Goal: Download file/media

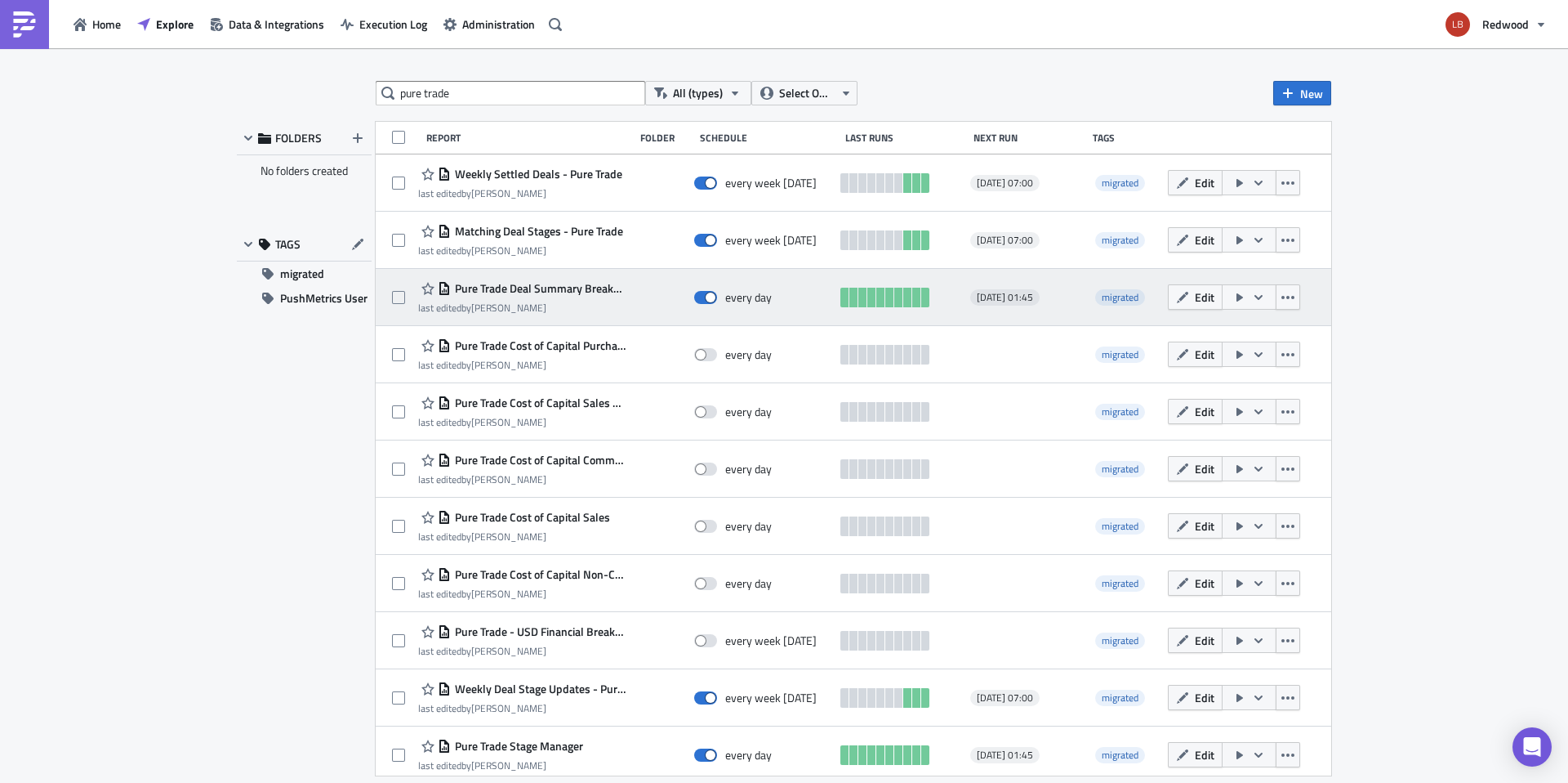
click at [591, 291] on span "Pure Trade Deal Summary Breakdown" at bounding box center [538, 289] width 175 height 15
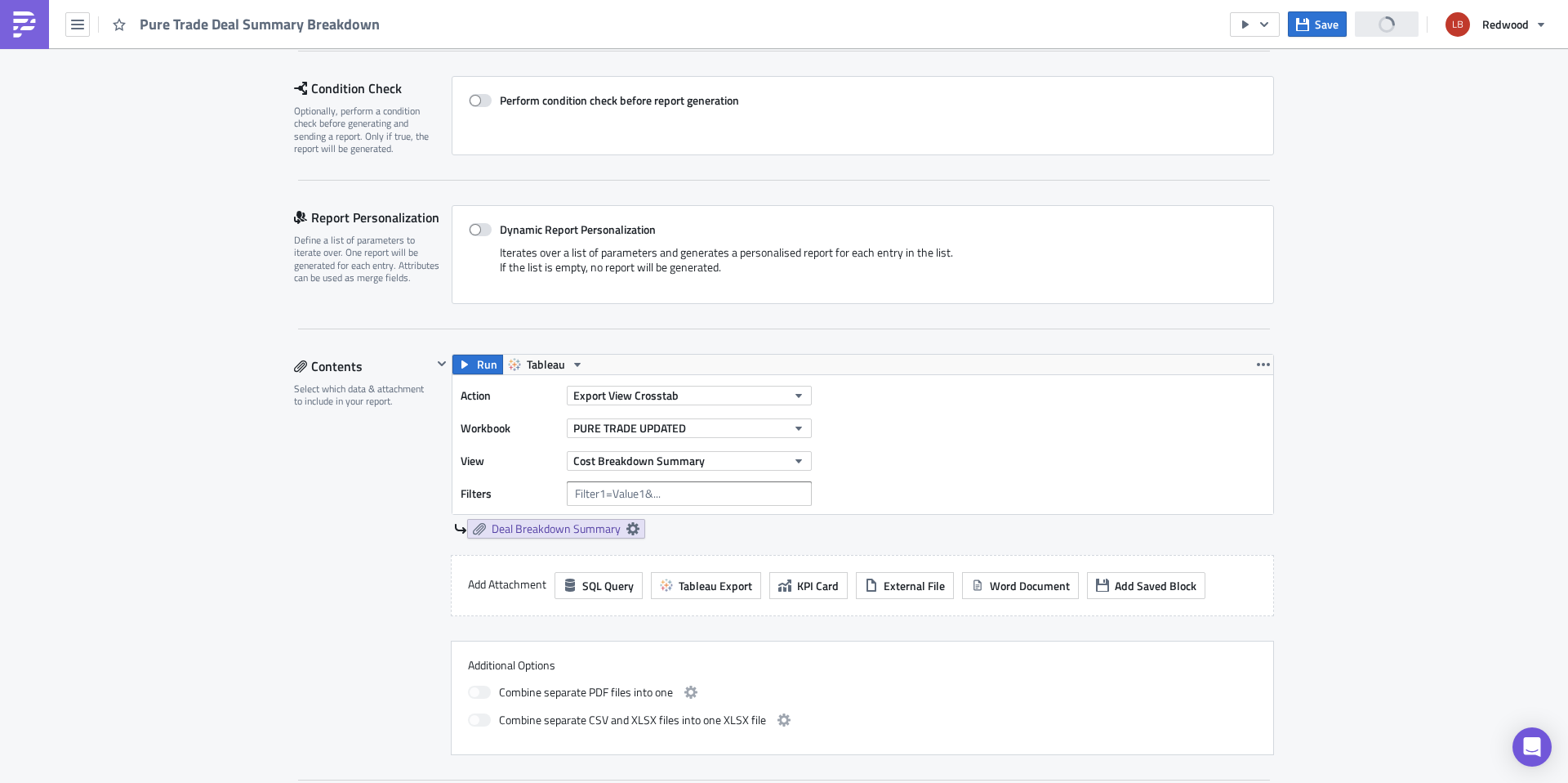
scroll to position [508, 0]
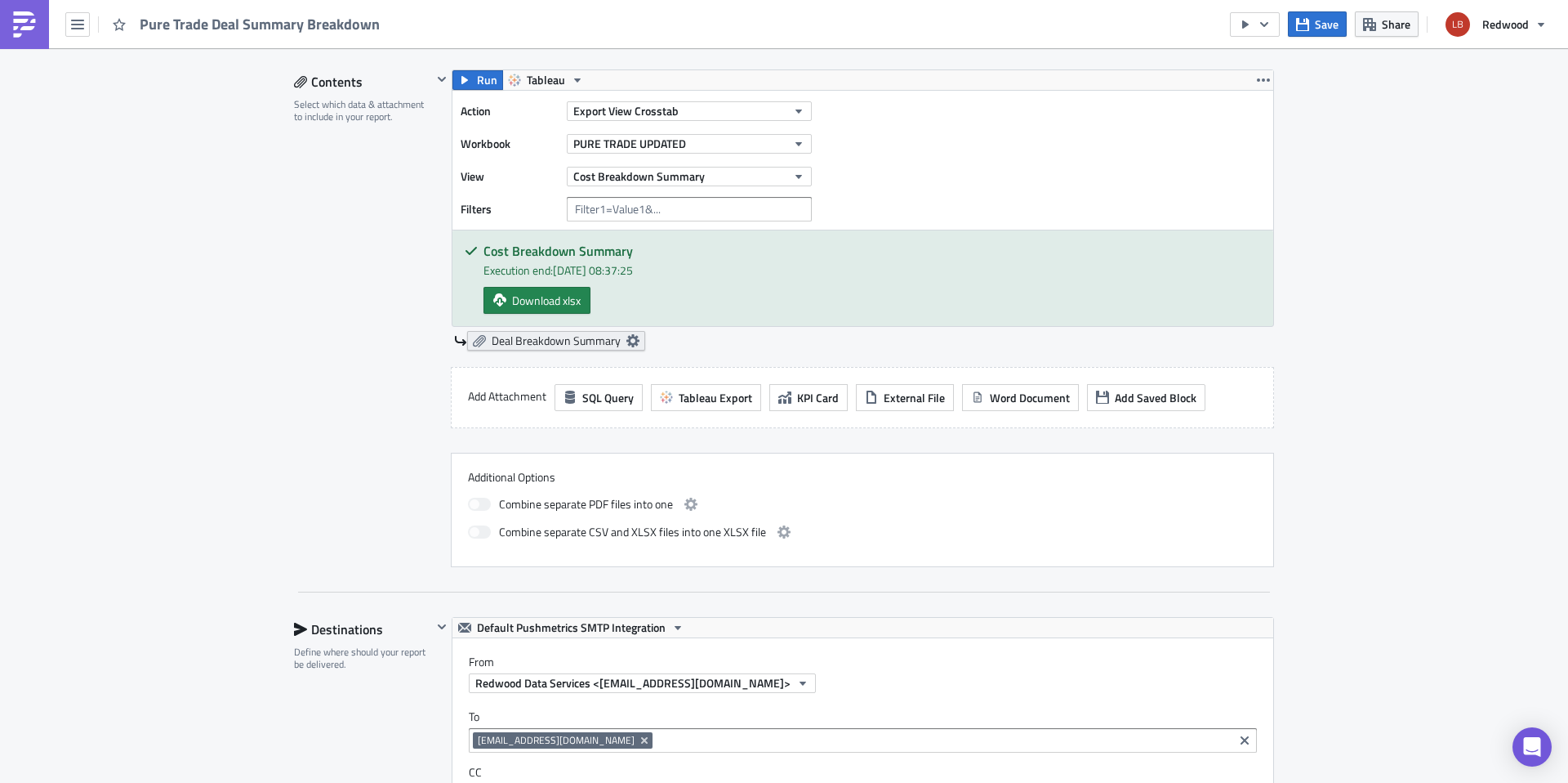
click at [630, 341] on icon at bounding box center [633, 341] width 13 height 13
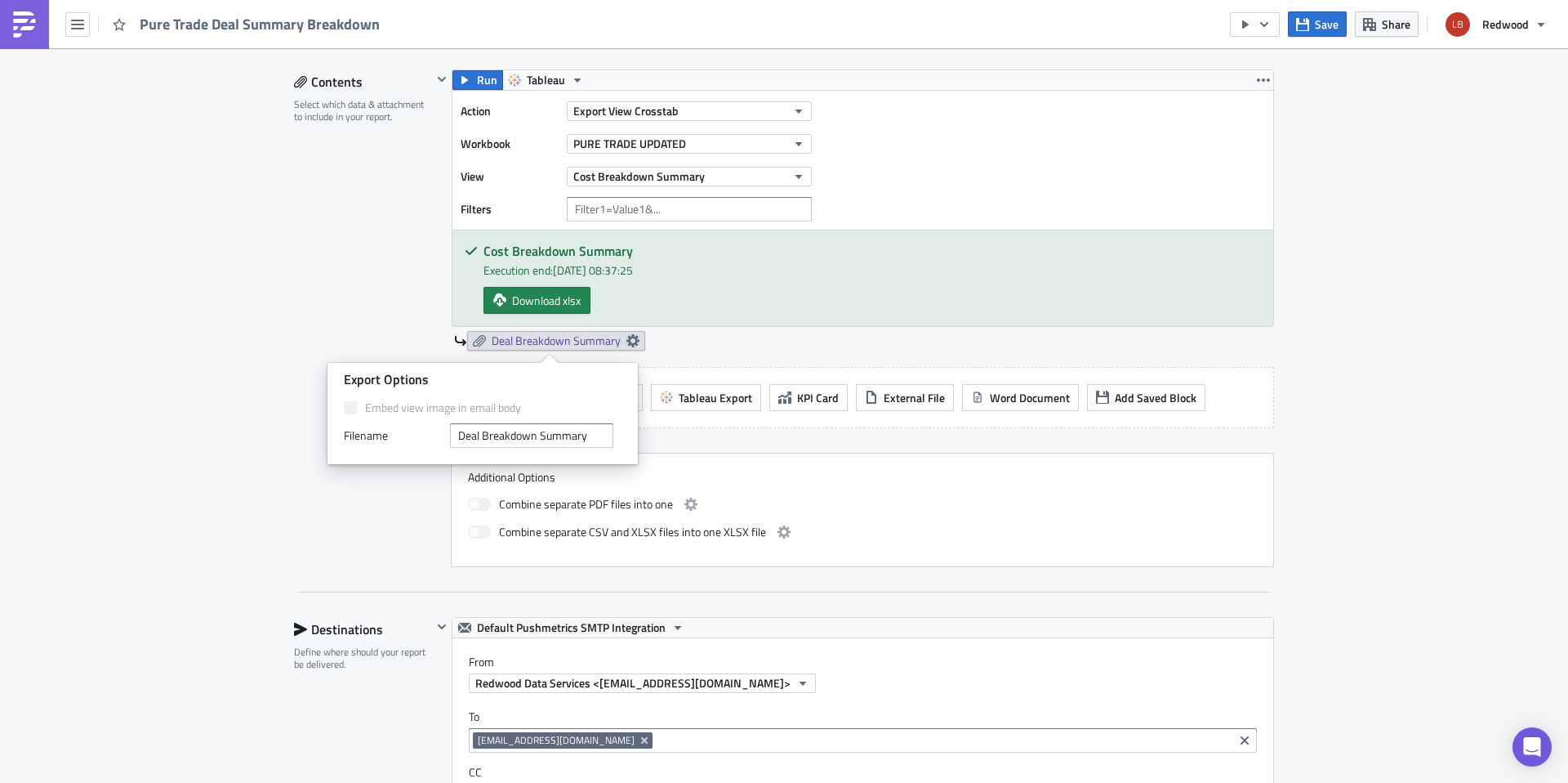
click at [700, 331] on div "Deal Breakdown Summary" at bounding box center [864, 341] width 820 height 20
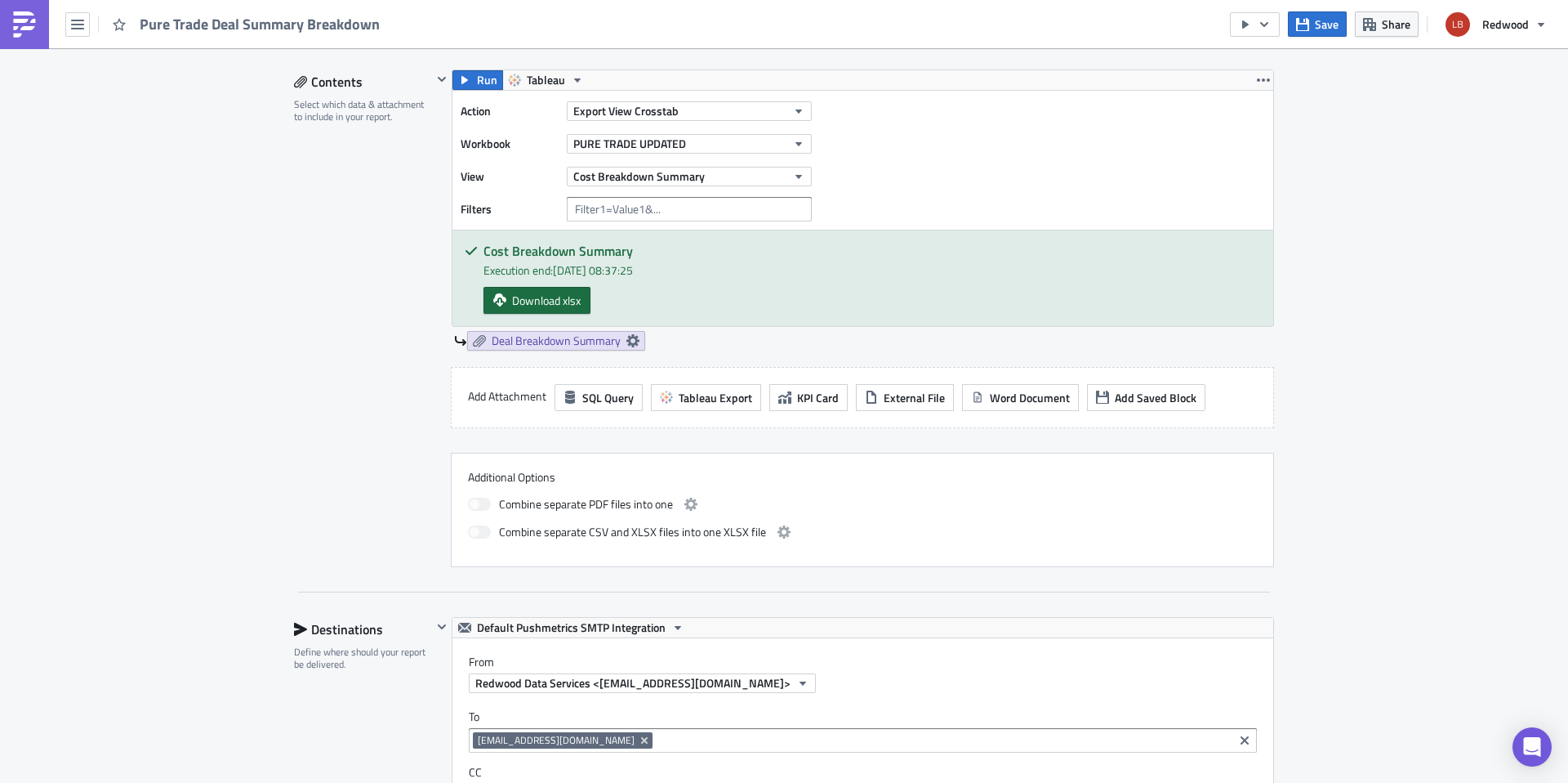
click at [559, 298] on span "Download xlsx" at bounding box center [547, 300] width 69 height 17
click at [687, 117] on button "Export View Crosstab" at bounding box center [689, 112] width 245 height 20
click at [78, 31] on button "button" at bounding box center [78, 25] width 25 height 25
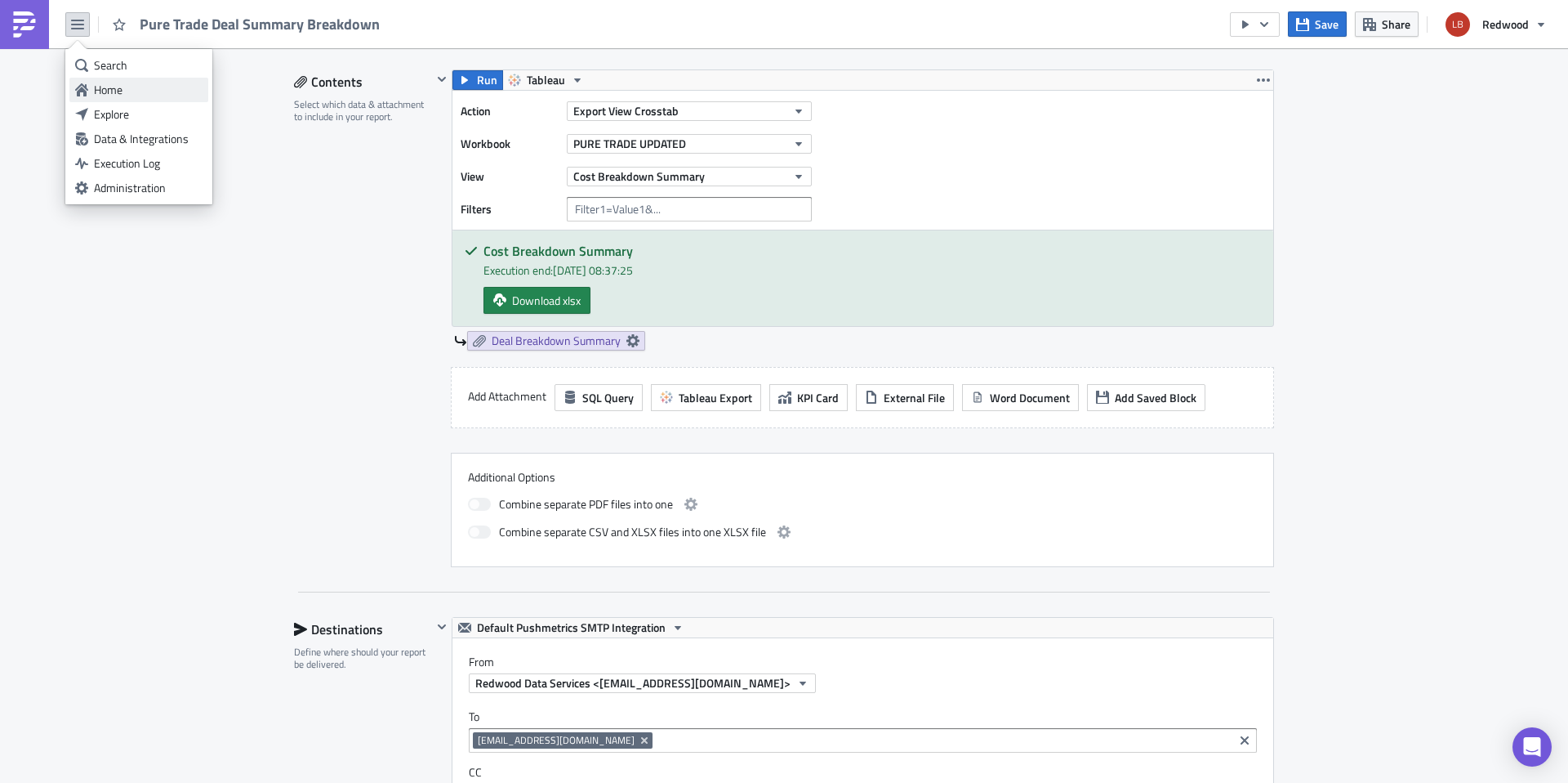
click at [134, 91] on div "Home" at bounding box center [148, 90] width 109 height 16
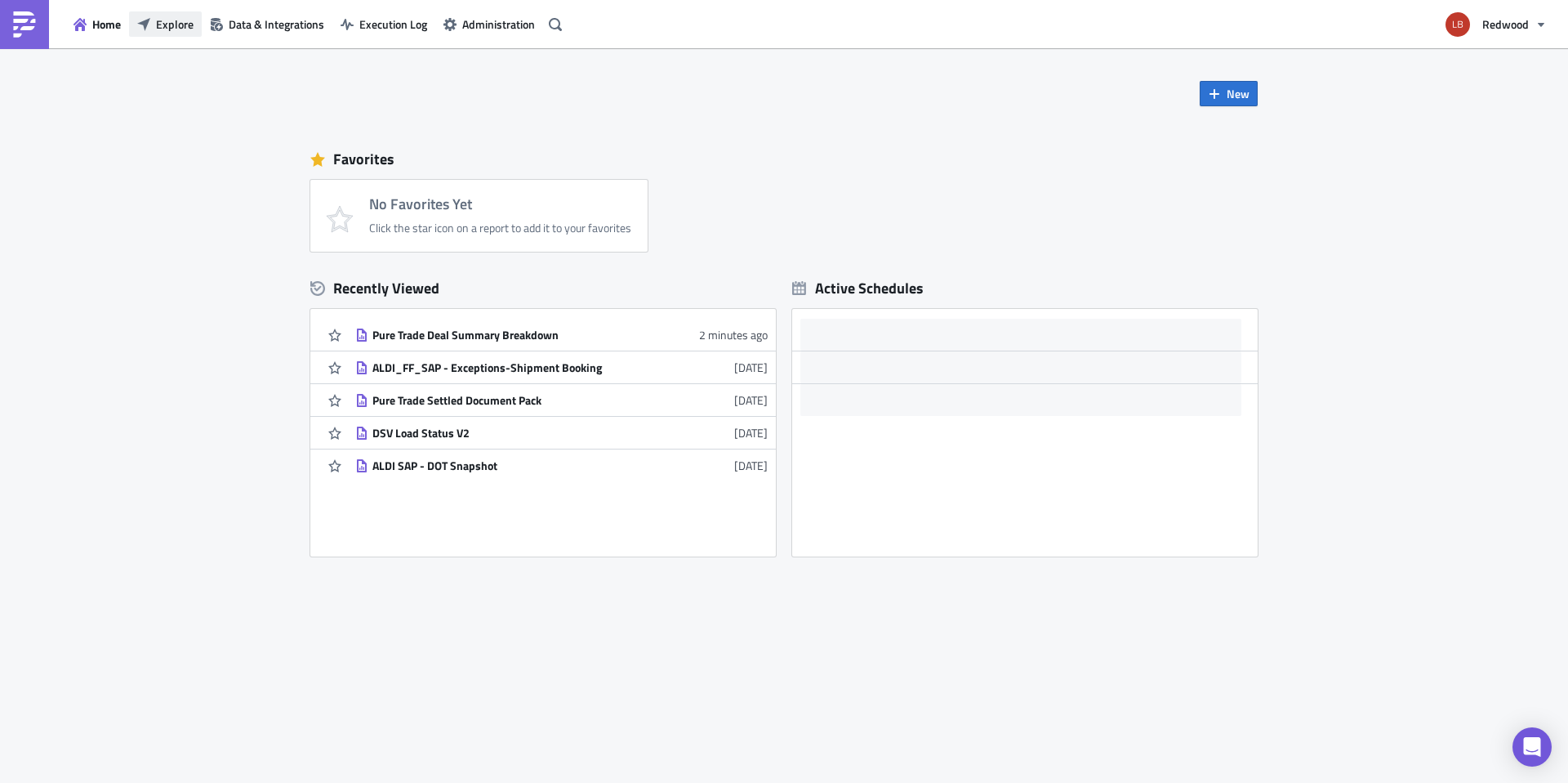
click at [152, 30] on button "Explore" at bounding box center [165, 24] width 73 height 25
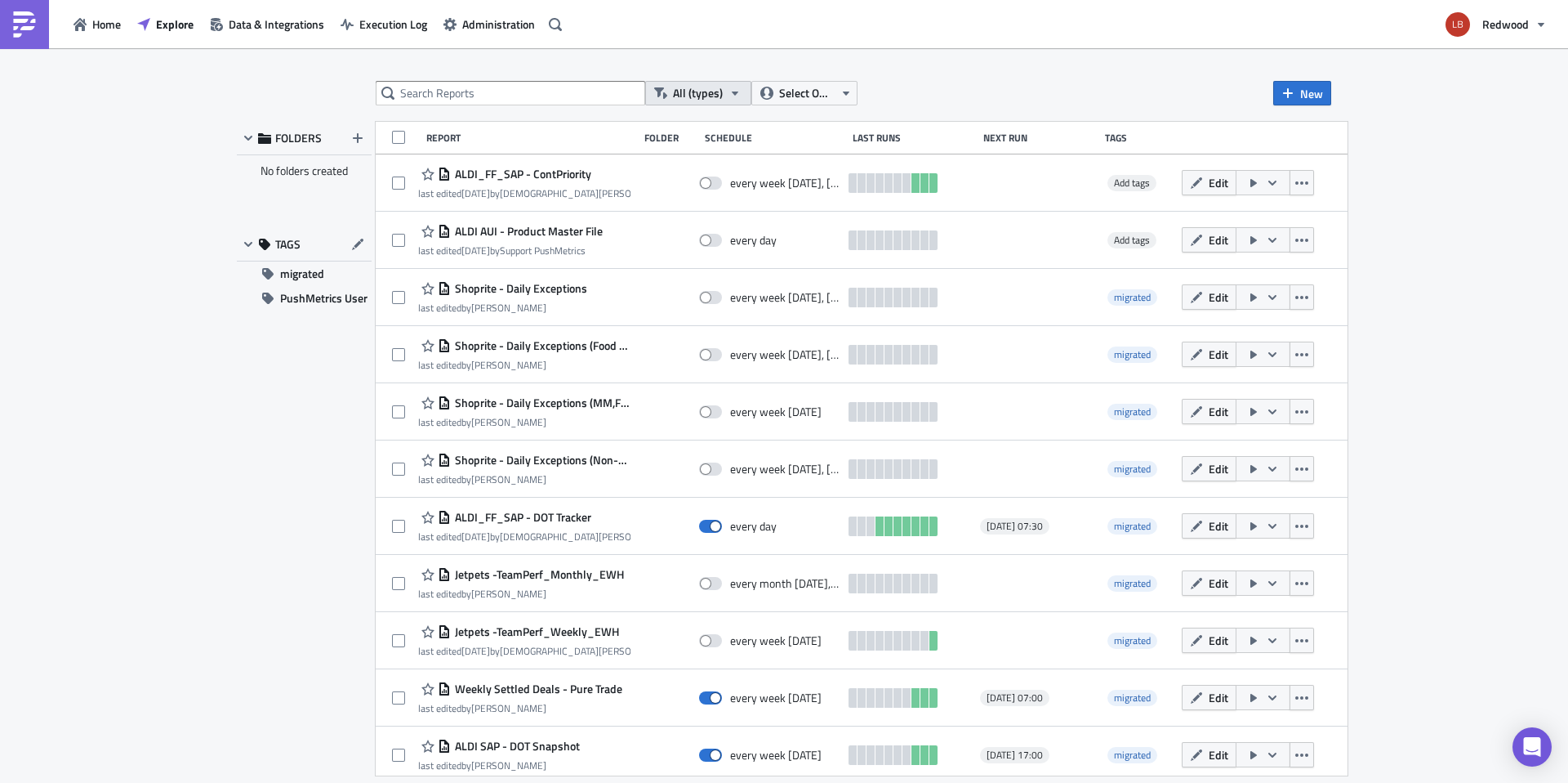
click at [728, 102] on button "All (types)" at bounding box center [698, 93] width 107 height 25
click at [811, 99] on span "Select Owner" at bounding box center [807, 93] width 55 height 18
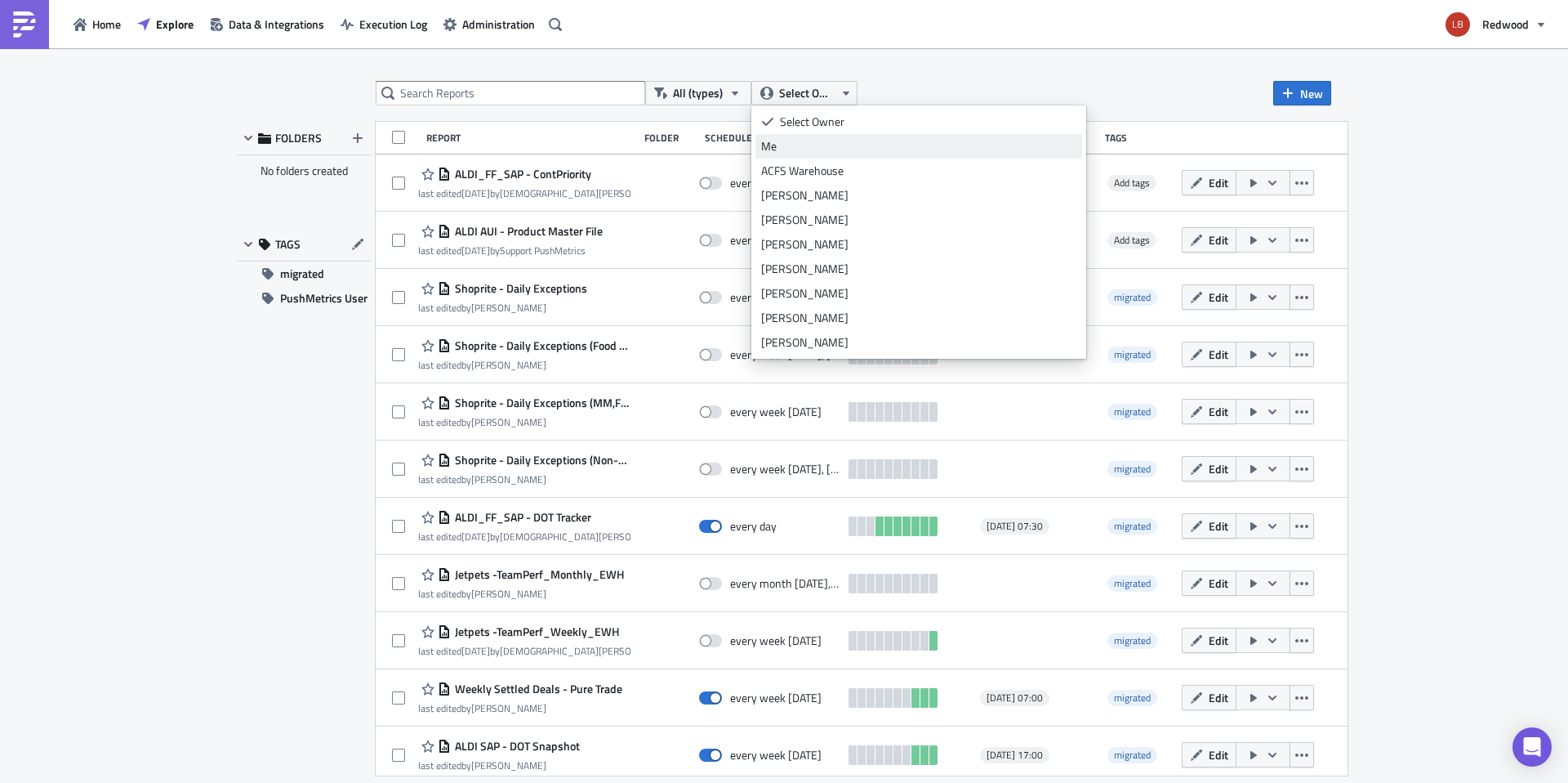
click at [790, 140] on div "Me" at bounding box center [919, 146] width 316 height 16
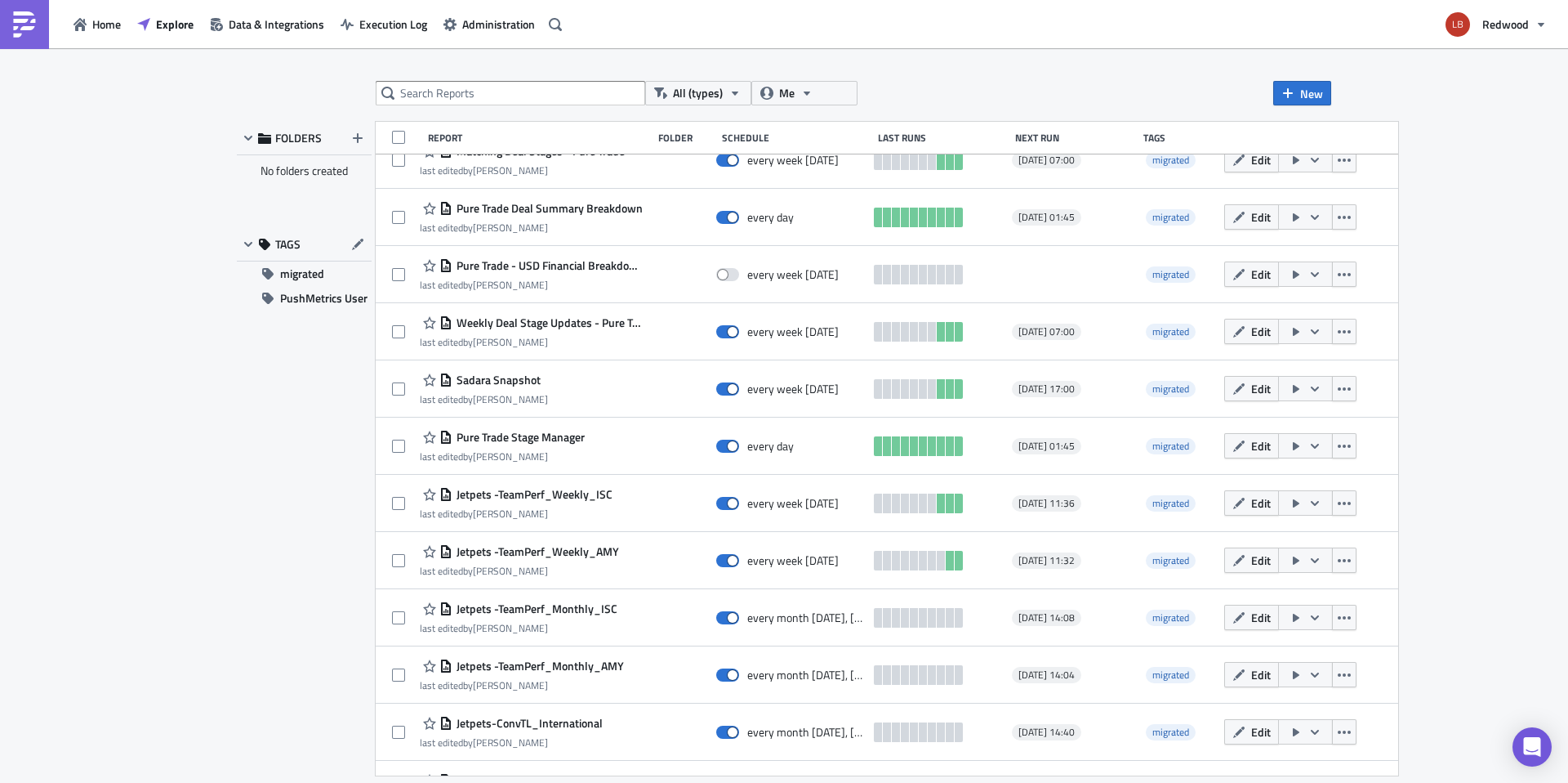
scroll to position [148, 0]
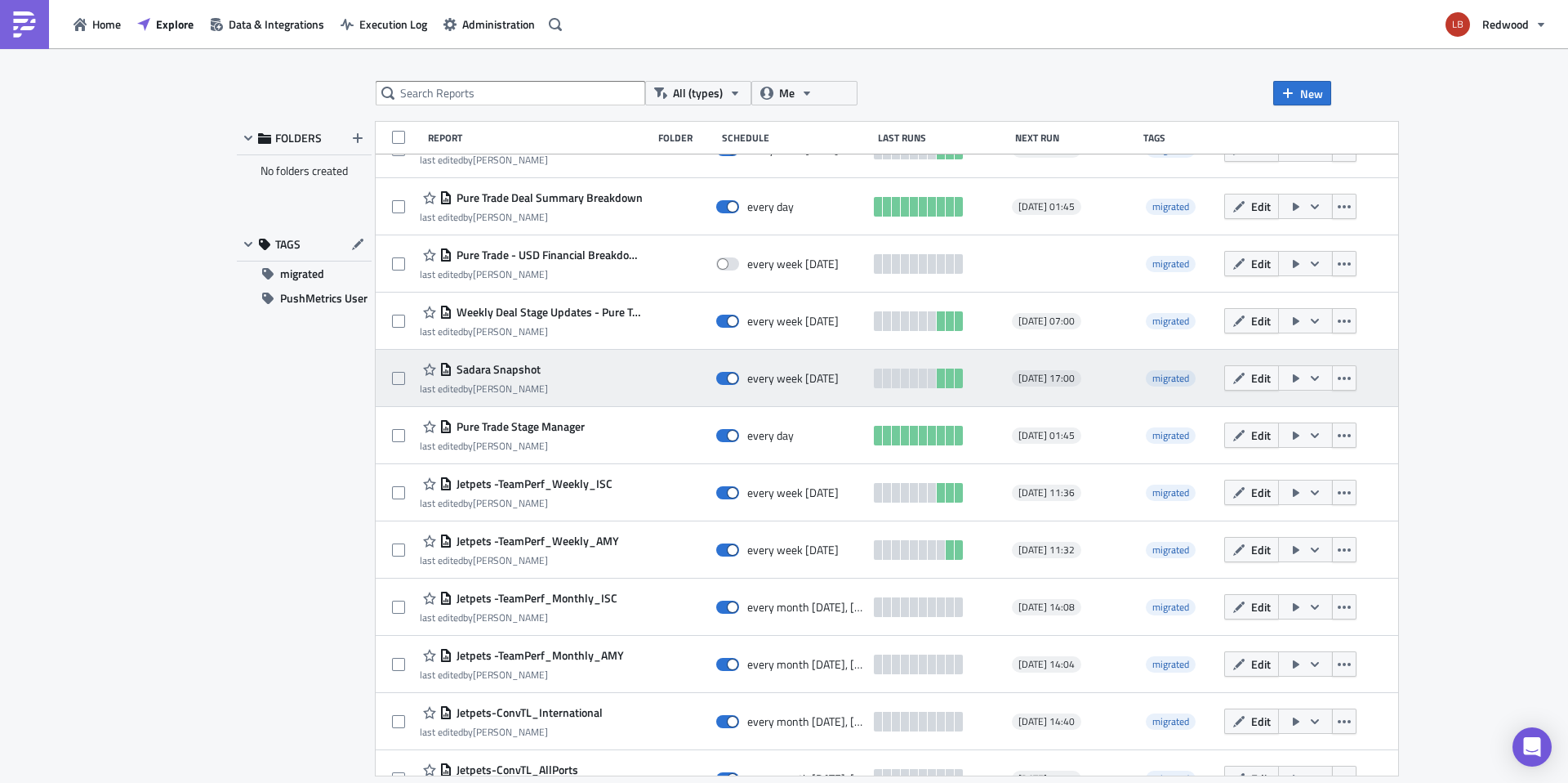
click at [1333, 380] on button "button" at bounding box center [1306, 377] width 55 height 25
click at [607, 386] on div "Sadara Snapshot last edited by Liam Botha" at bounding box center [531, 378] width 224 height 33
click at [510, 358] on div "Sadara Snapshot last edited by Liam Botha every week on Thursday 2025-10-16 17:…" at bounding box center [887, 378] width 1023 height 57
click at [510, 366] on span "Sadara Snapshot" at bounding box center [497, 369] width 89 height 15
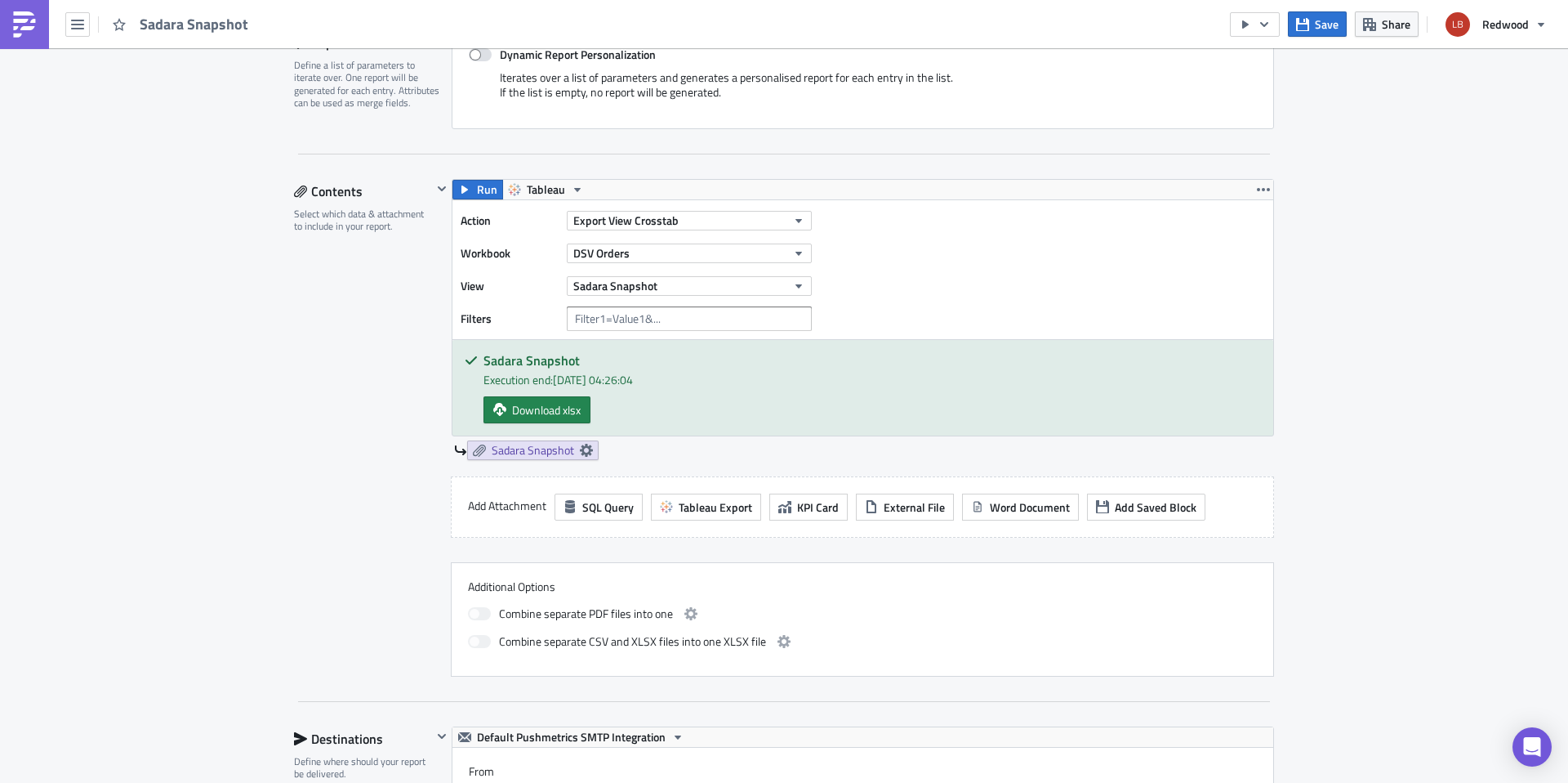
scroll to position [399, 0]
click at [477, 180] on span "Run" at bounding box center [487, 189] width 20 height 20
click at [553, 412] on span "Download xlsx" at bounding box center [547, 408] width 69 height 17
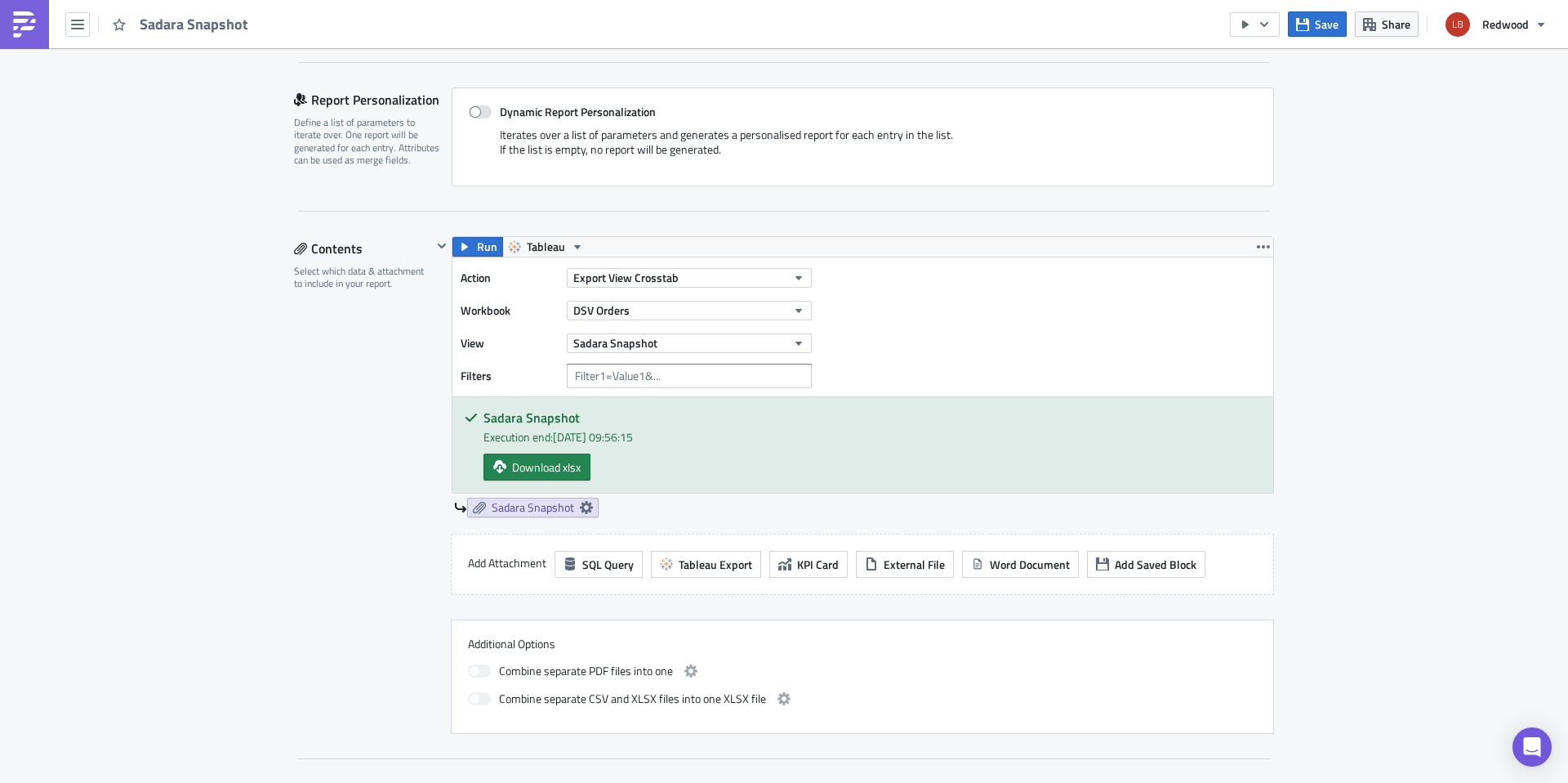
scroll to position [0, 0]
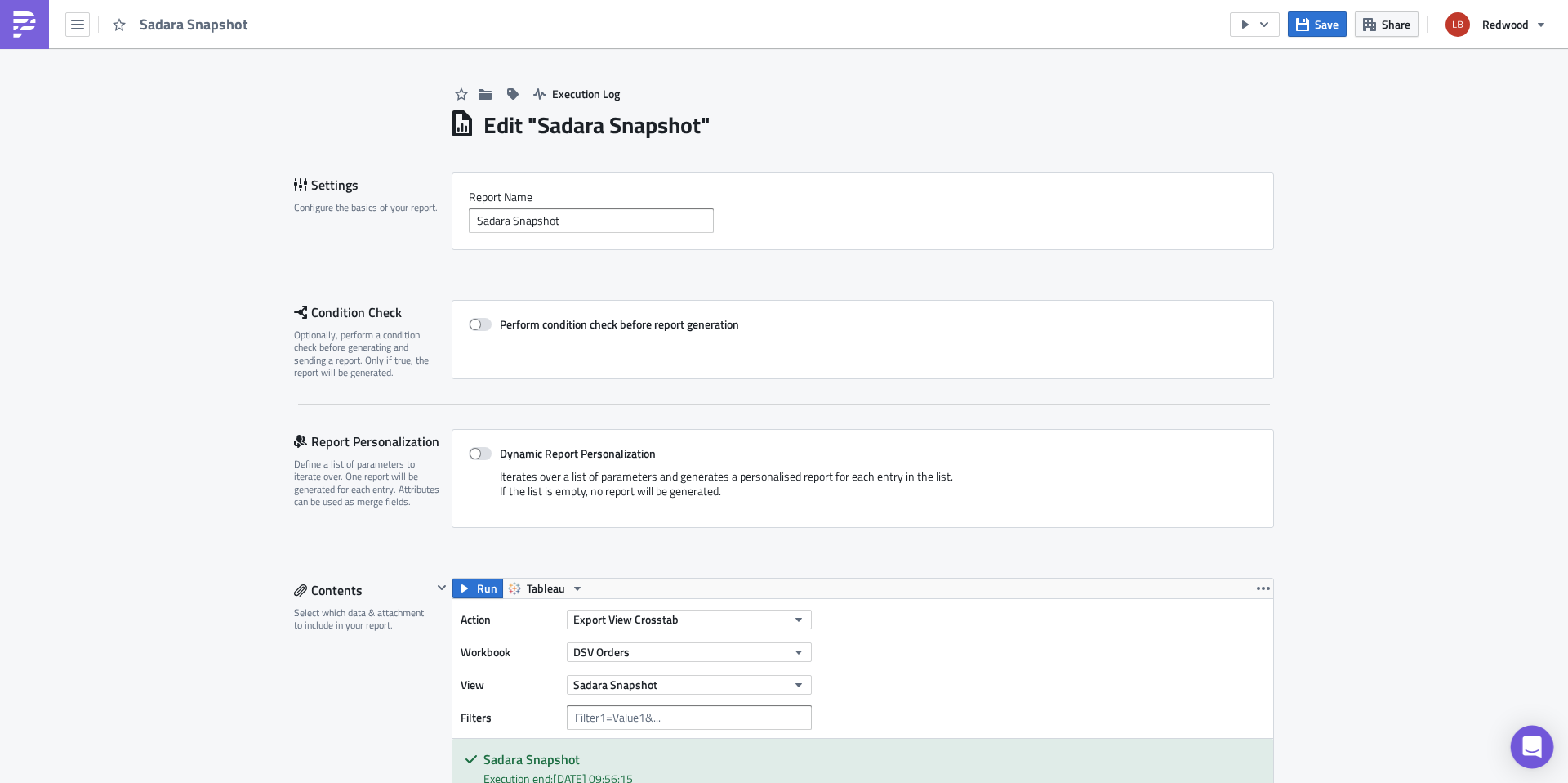
click at [1538, 730] on div "Open Intercom Messenger" at bounding box center [1533, 747] width 43 height 43
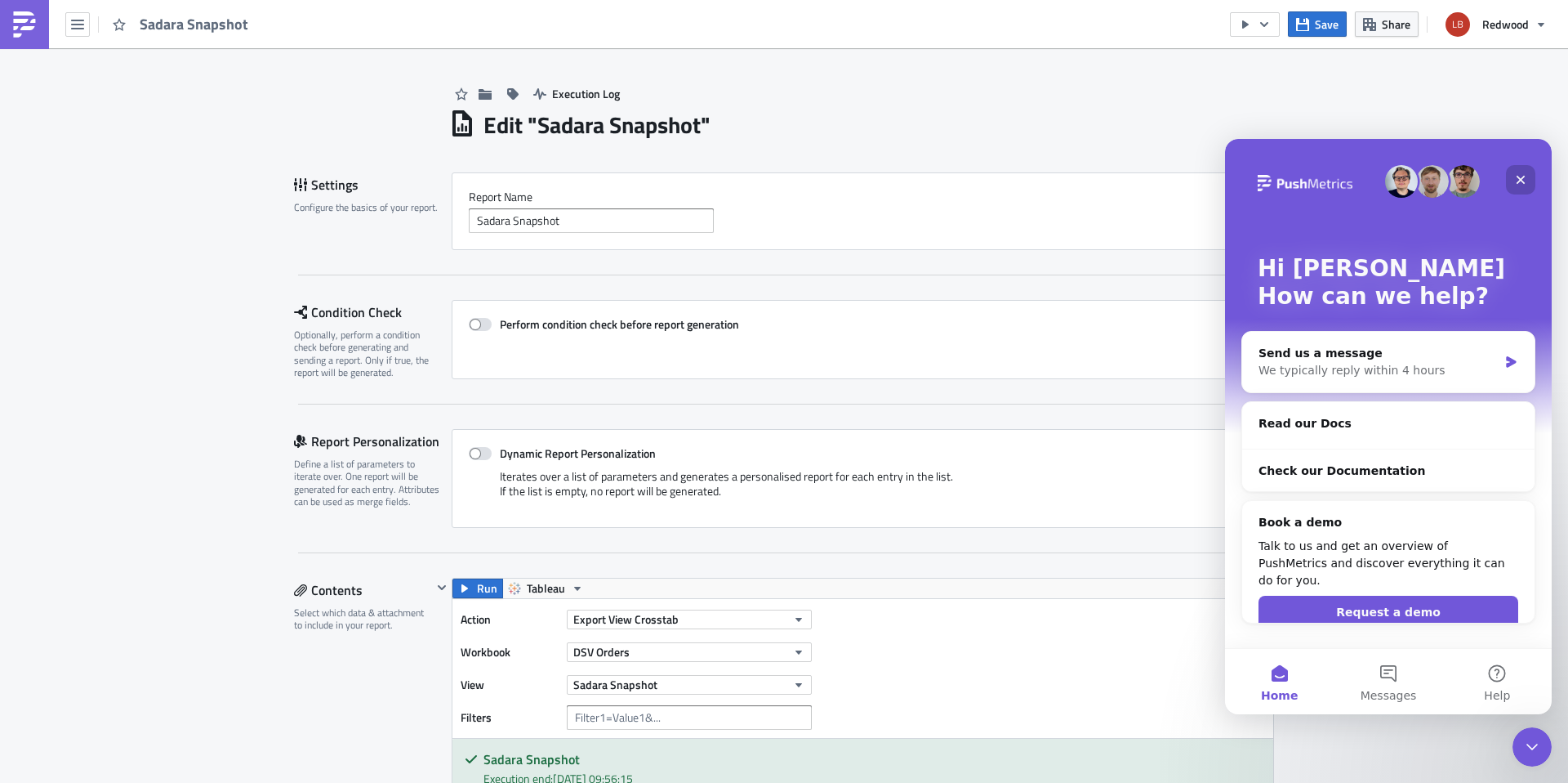
click at [1518, 175] on icon "Close" at bounding box center [1520, 180] width 13 height 13
